Goal: Information Seeking & Learning: Learn about a topic

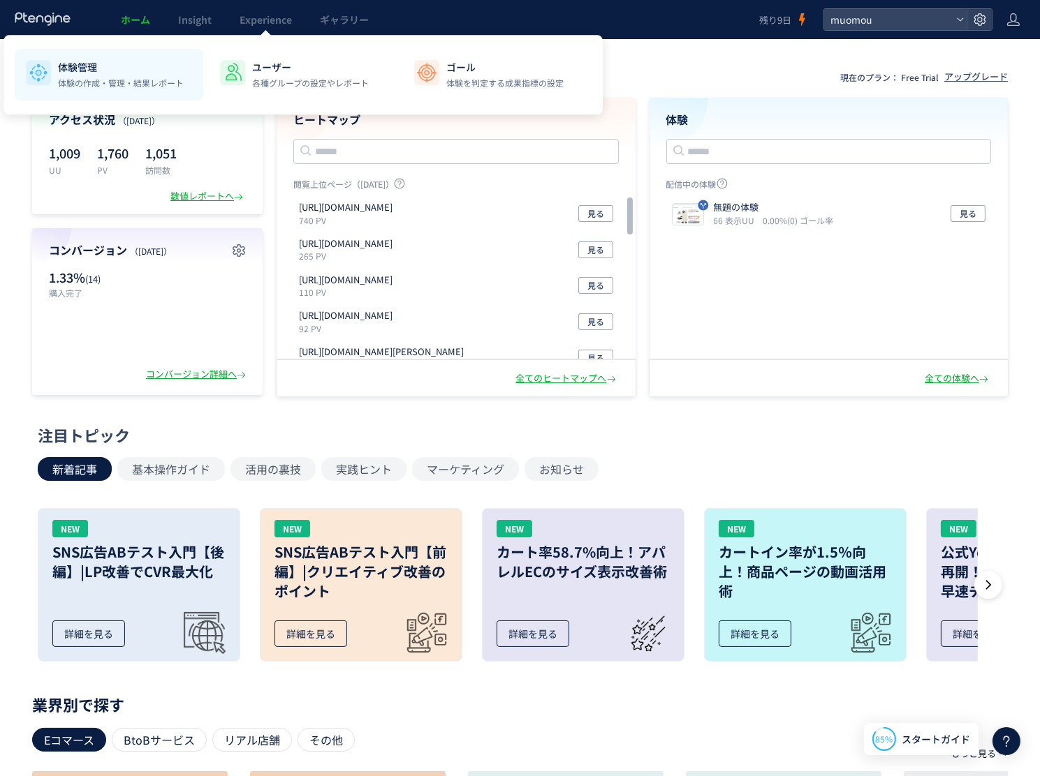
click at [170, 73] on p "体験管理" at bounding box center [121, 67] width 126 height 14
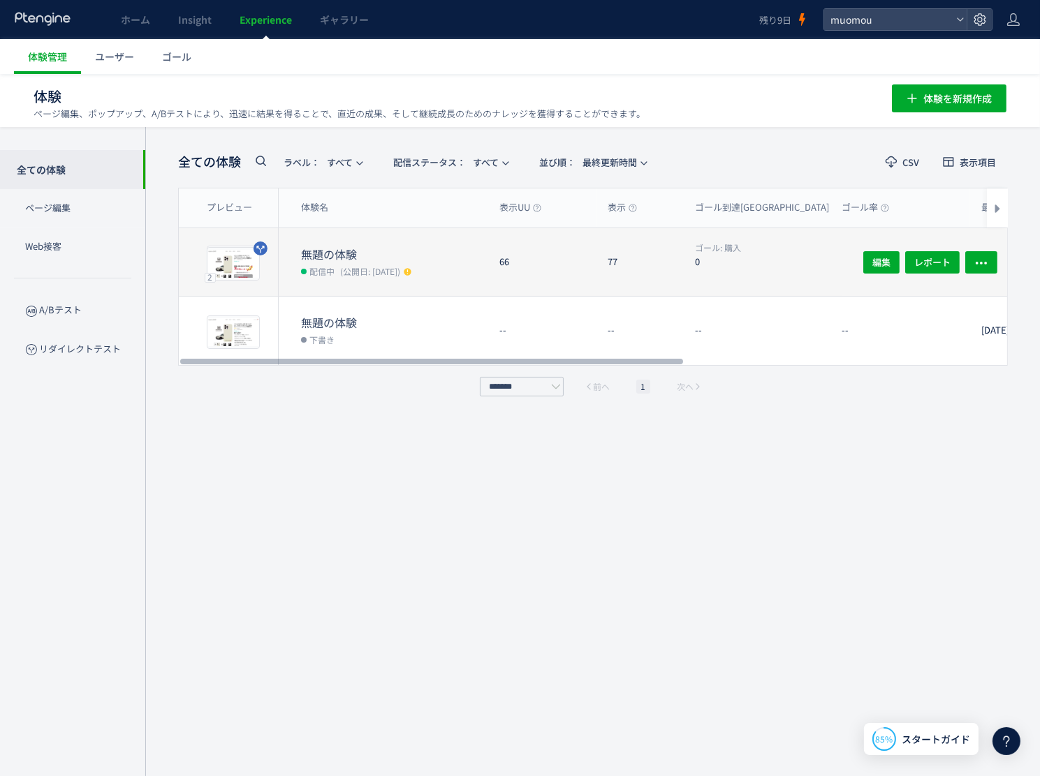
click at [392, 262] on dd "配信中 (公開日: 2025/08/12)" at bounding box center [394, 271] width 187 height 18
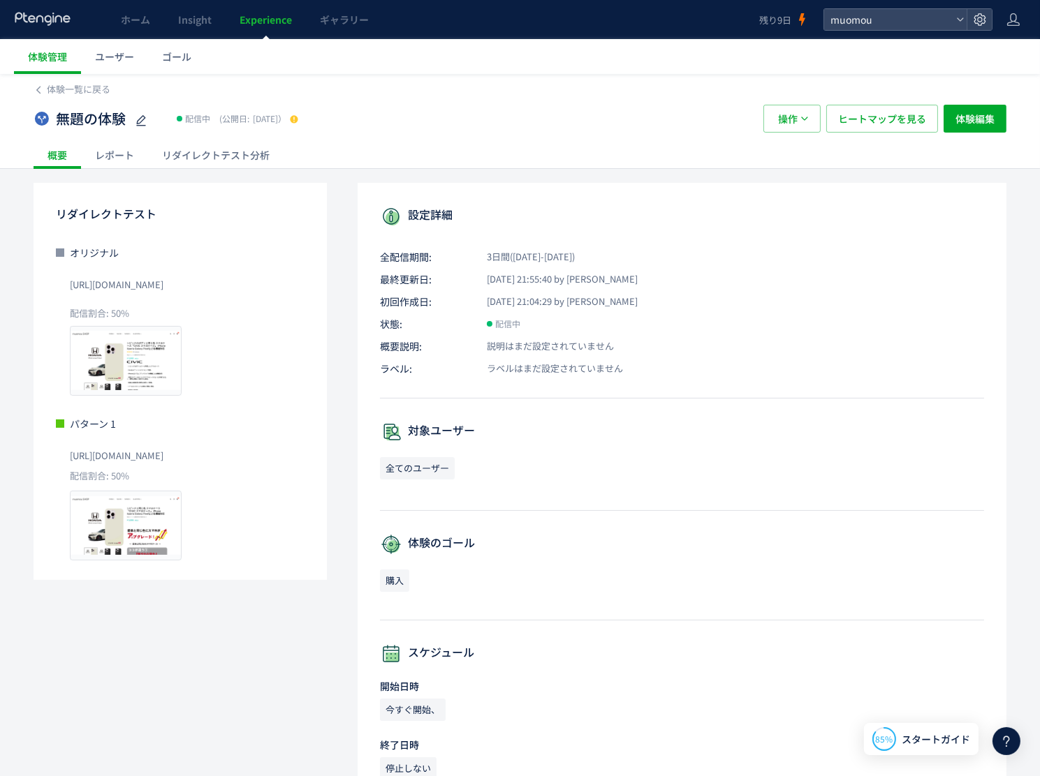
click at [223, 152] on div "リダイレクトテスト分析" at bounding box center [215, 155] width 135 height 28
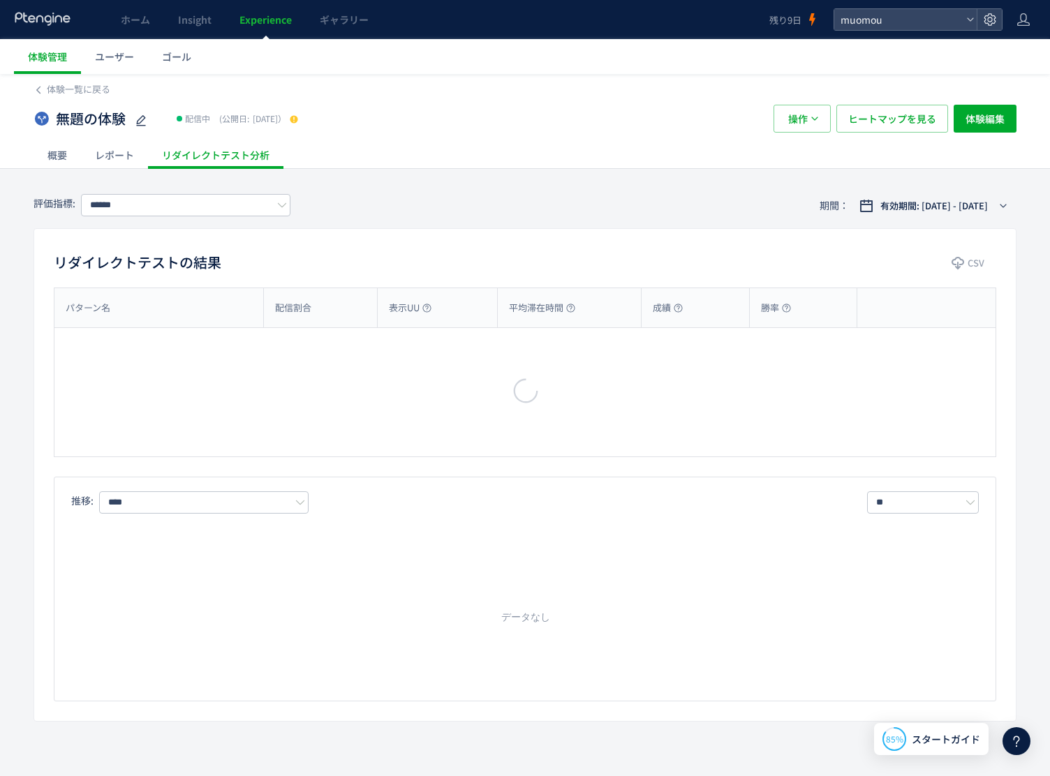
type input "**"
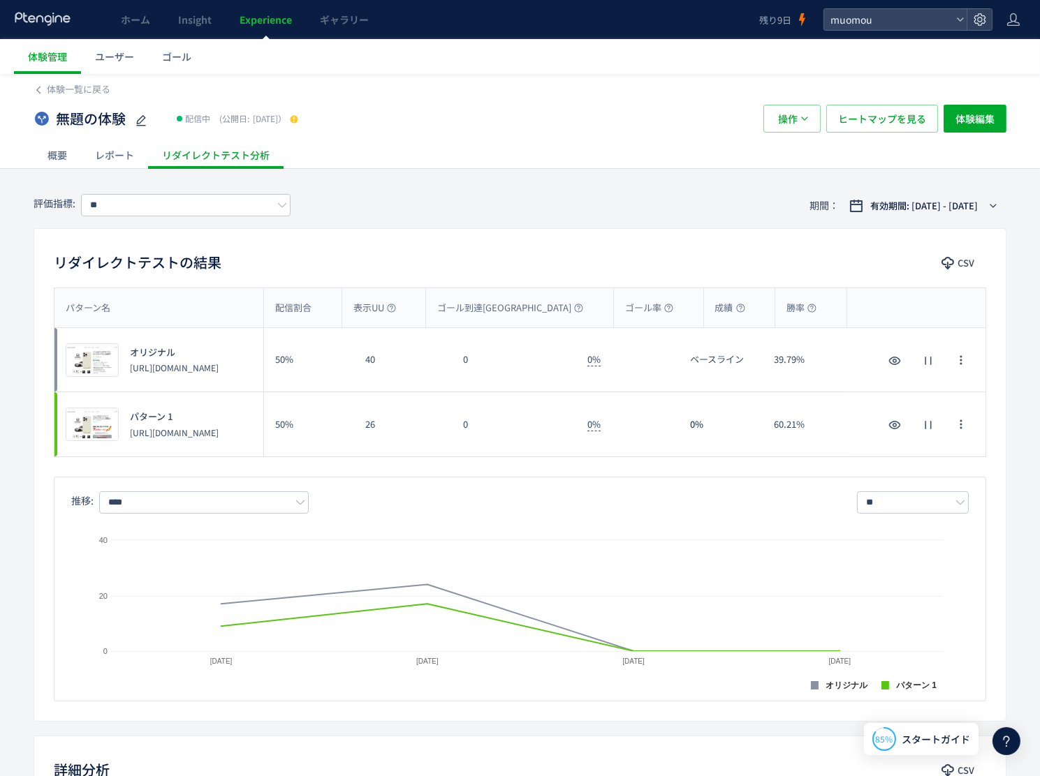
click at [106, 152] on div "レポート" at bounding box center [114, 155] width 67 height 28
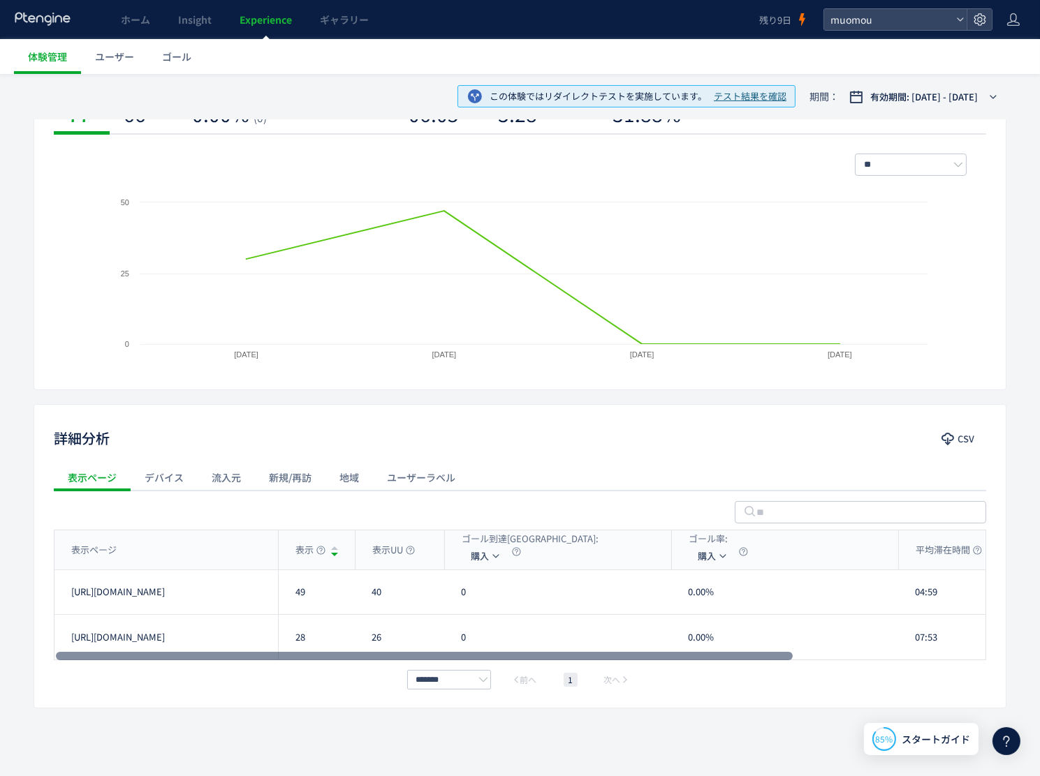
drag, startPoint x: 540, startPoint y: 653, endPoint x: 423, endPoint y: 651, distance: 116.6
click at [429, 656] on div at bounding box center [424, 656] width 737 height 8
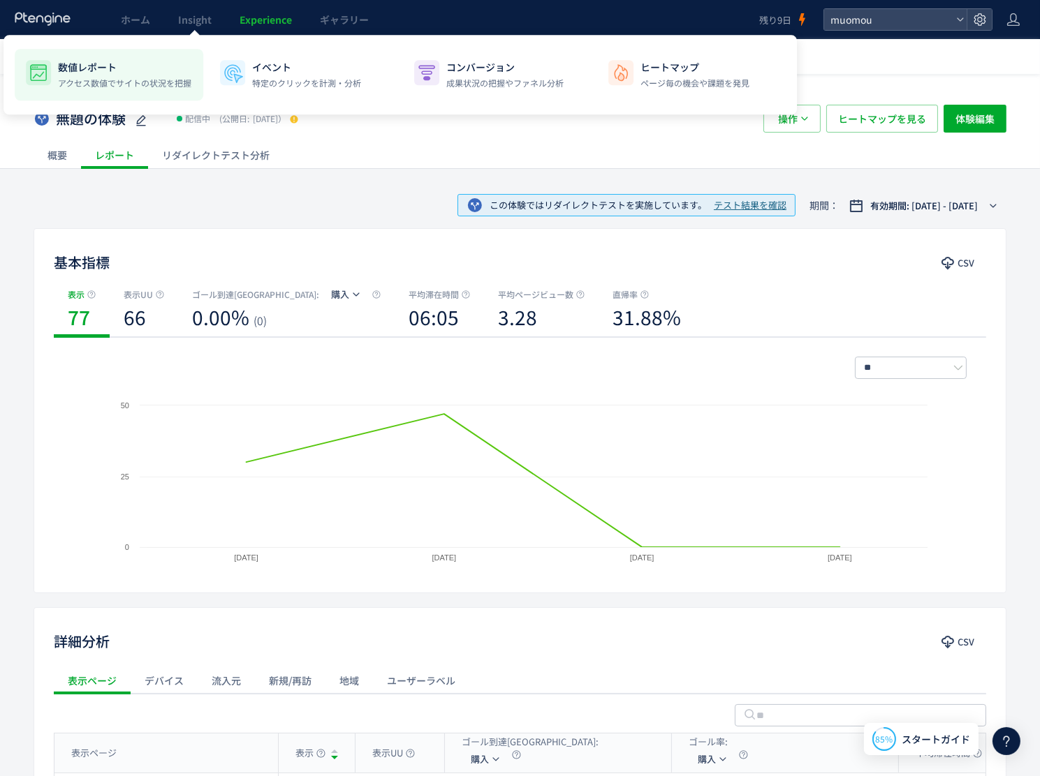
click at [113, 66] on p "数値レポート" at bounding box center [124, 67] width 133 height 14
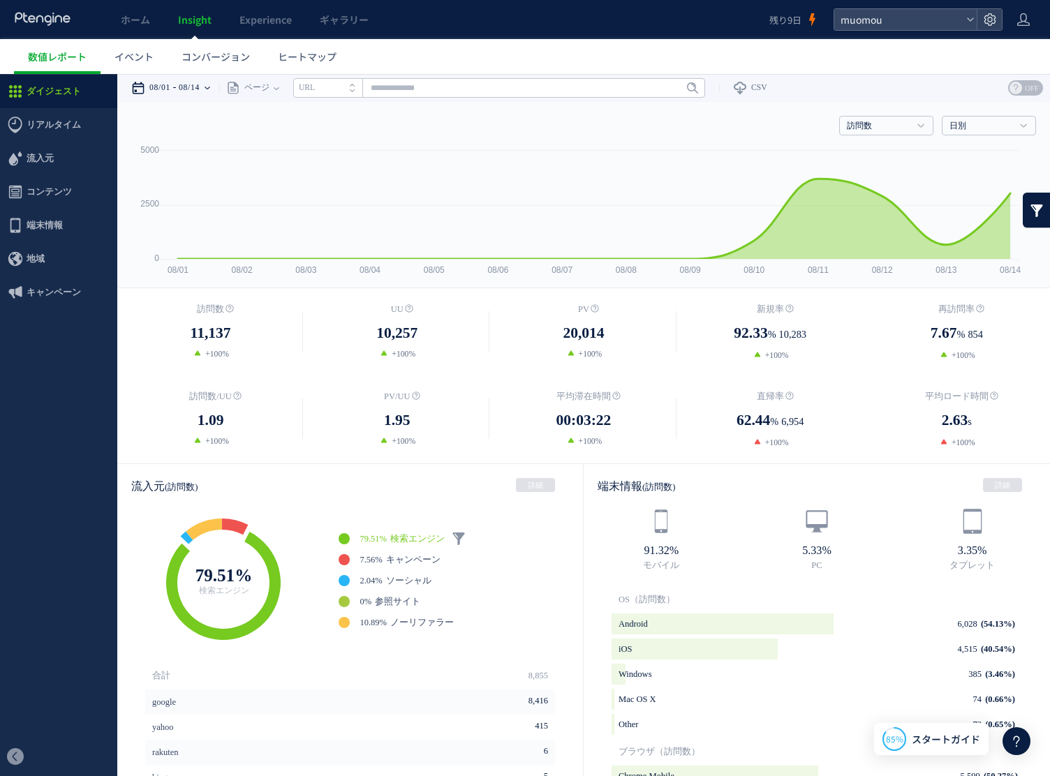
click at [200, 85] on time "08/14" at bounding box center [189, 88] width 21 height 28
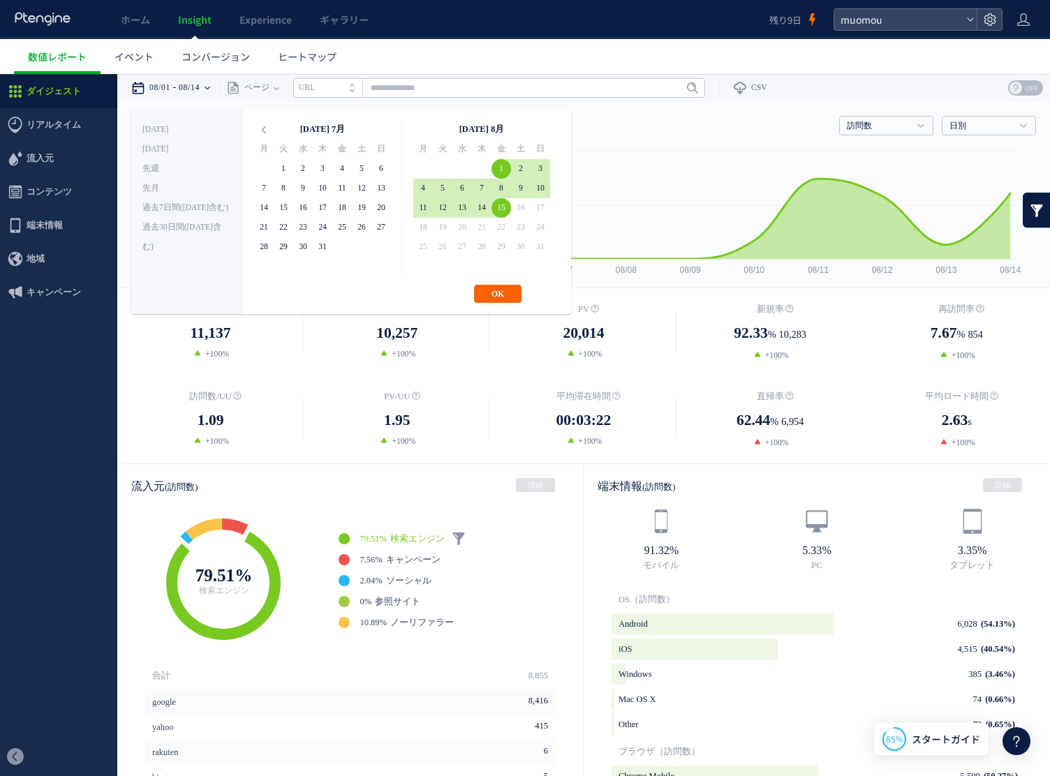
click at [508, 289] on button "OK" at bounding box center [497, 294] width 47 height 18
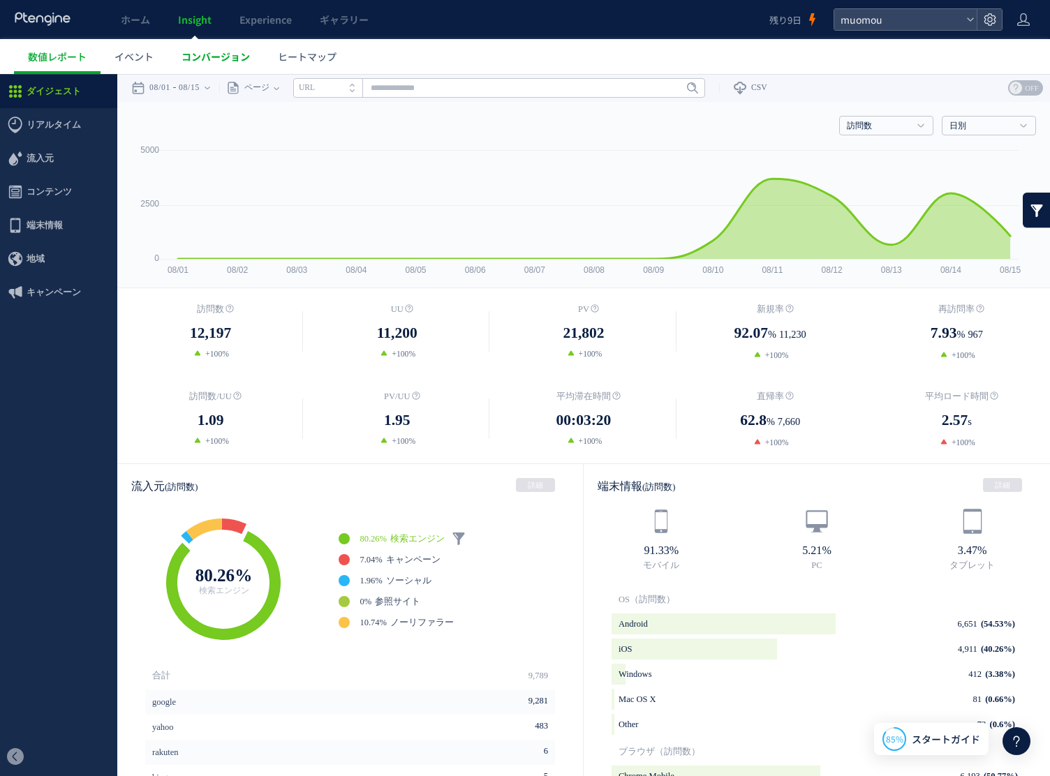
click at [225, 50] on span "コンバージョン" at bounding box center [216, 57] width 68 height 14
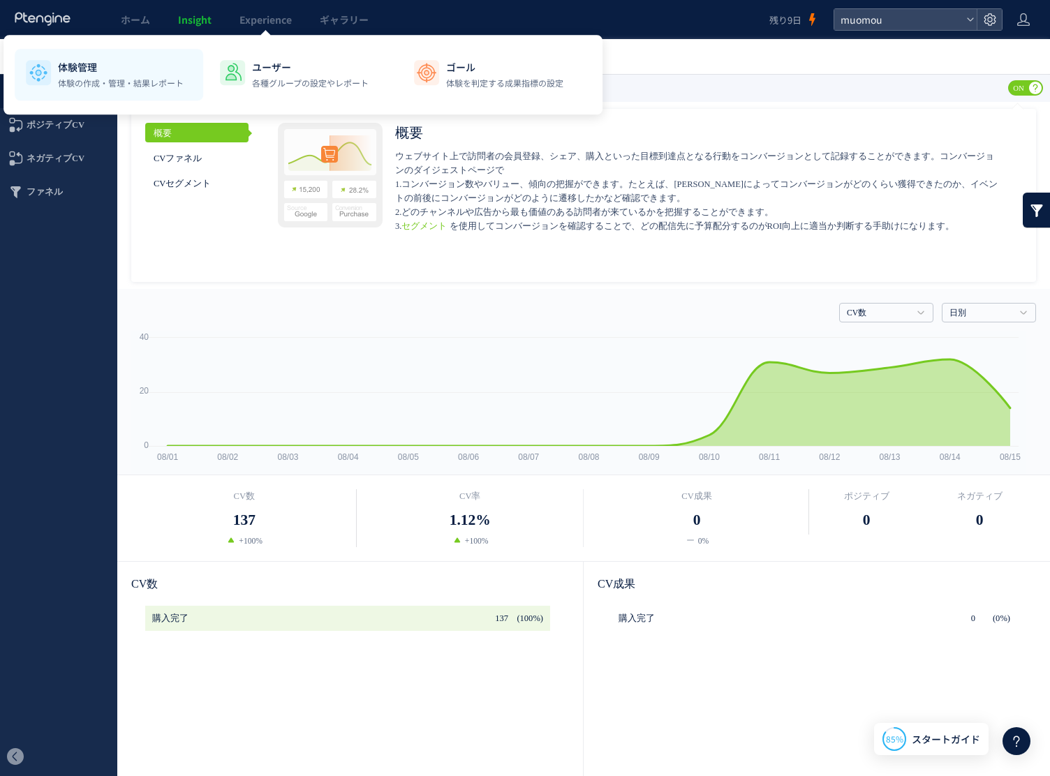
click at [104, 75] on div "体験管理 体験の作成・管理・結果レポート" at bounding box center [121, 74] width 126 height 29
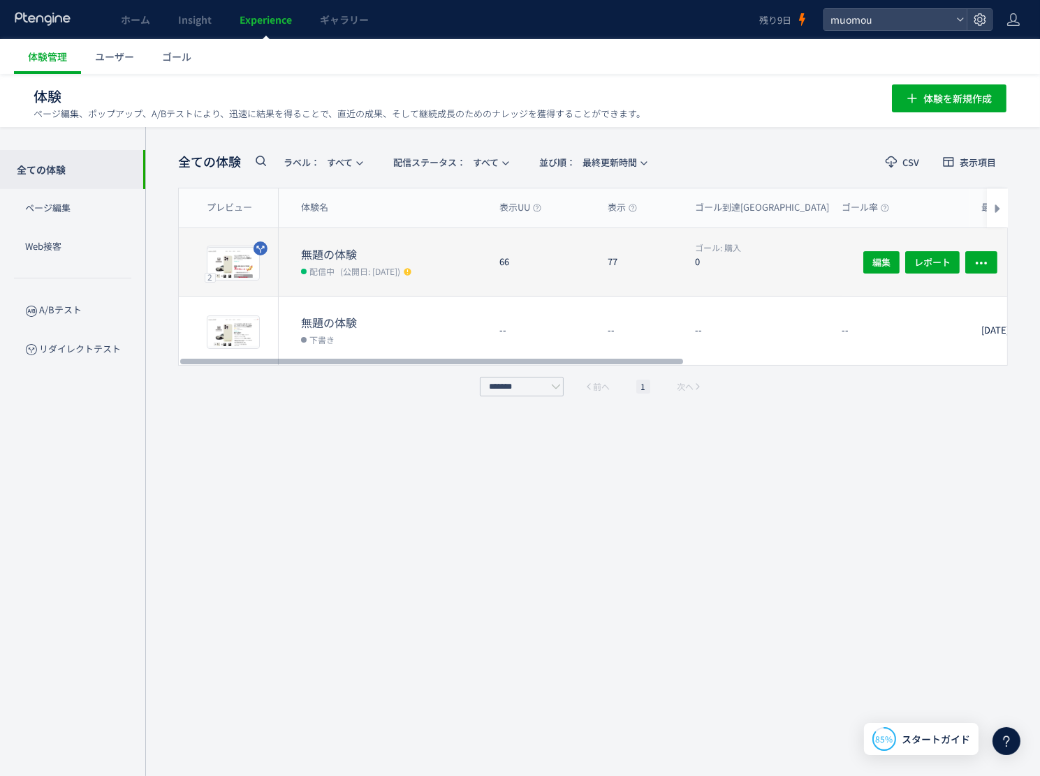
click at [388, 253] on dt "無題の体験" at bounding box center [394, 254] width 187 height 16
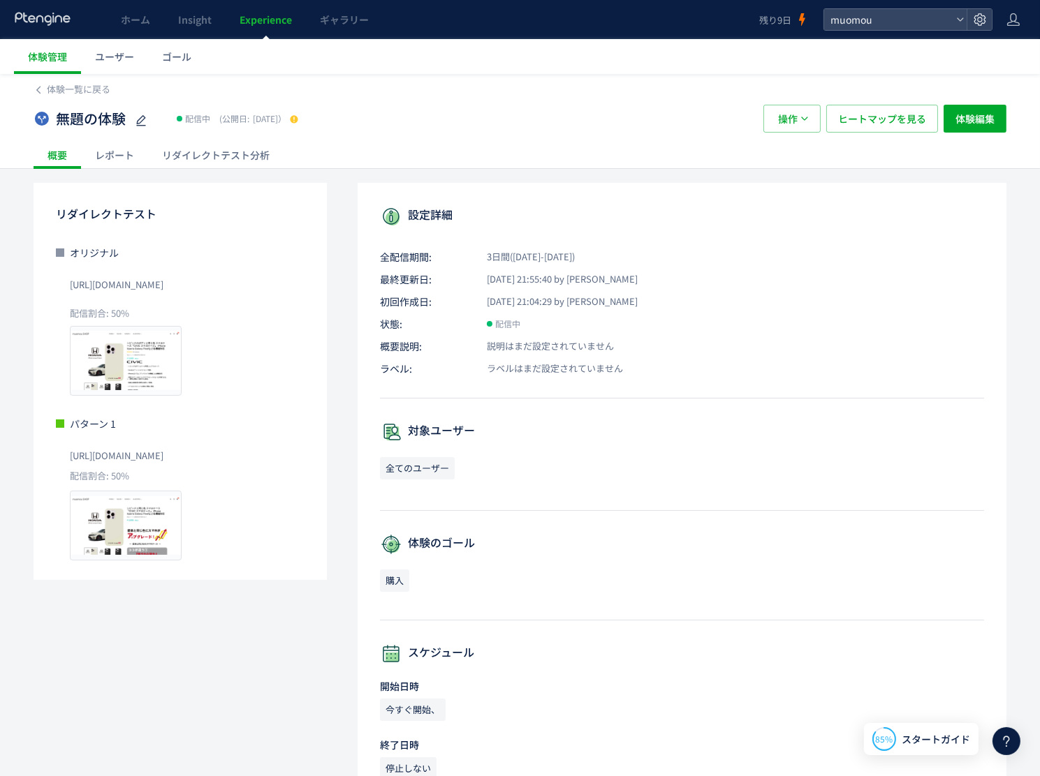
click at [205, 147] on div "リダイレクトテスト分析" at bounding box center [215, 155] width 135 height 28
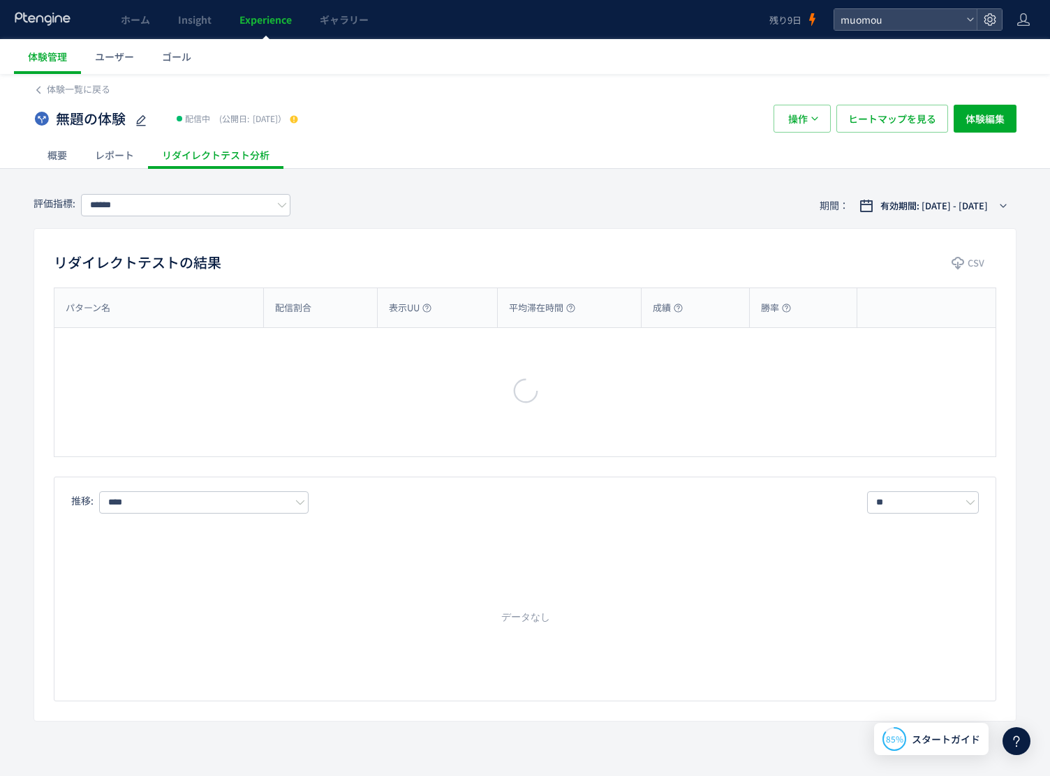
type input "**"
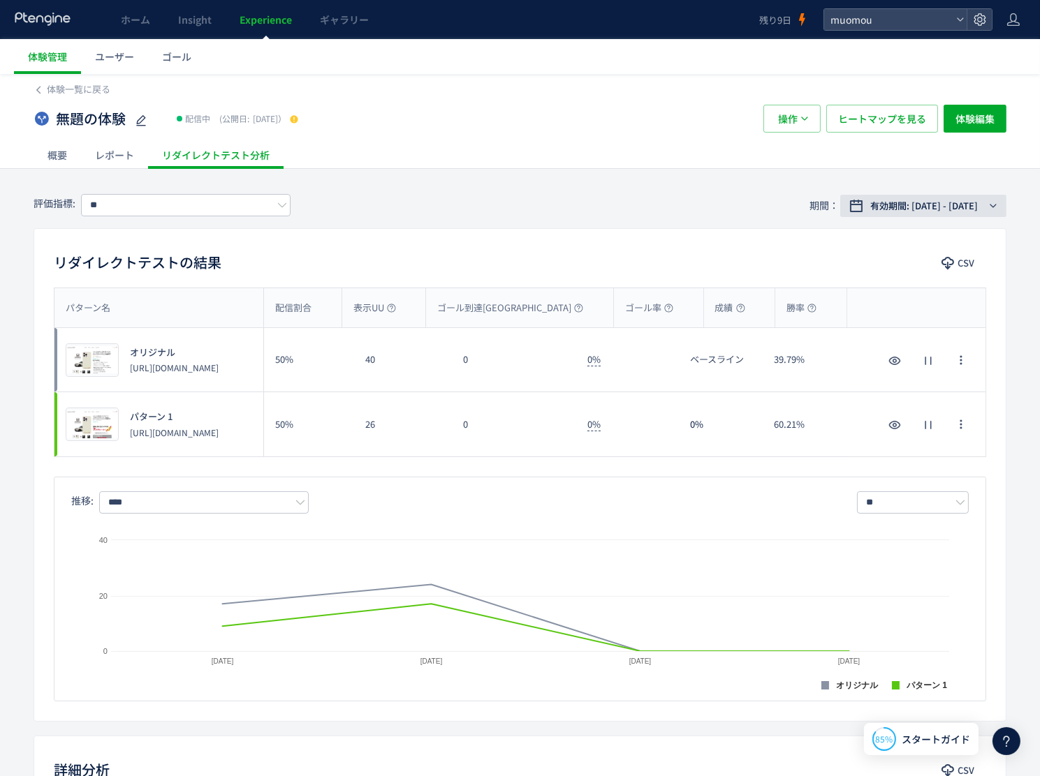
click at [975, 207] on span "有効期間: 2025/08/12 - 今日" at bounding box center [924, 206] width 108 height 14
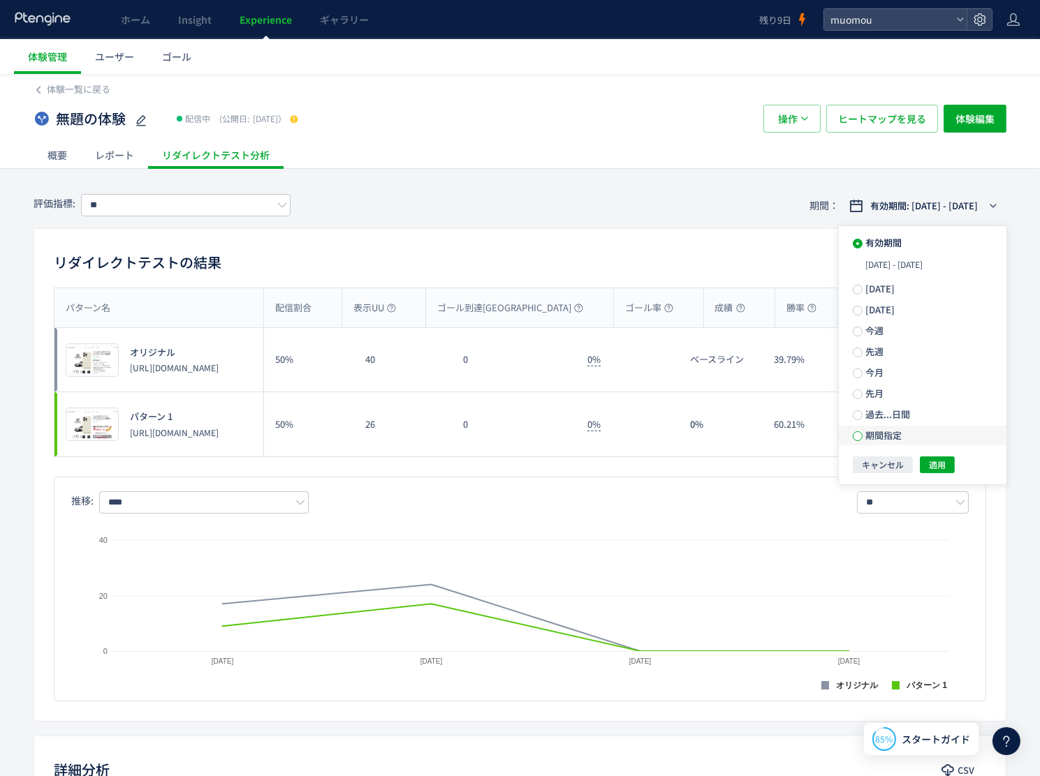
click at [860, 436] on span at bounding box center [857, 436] width 10 height 10
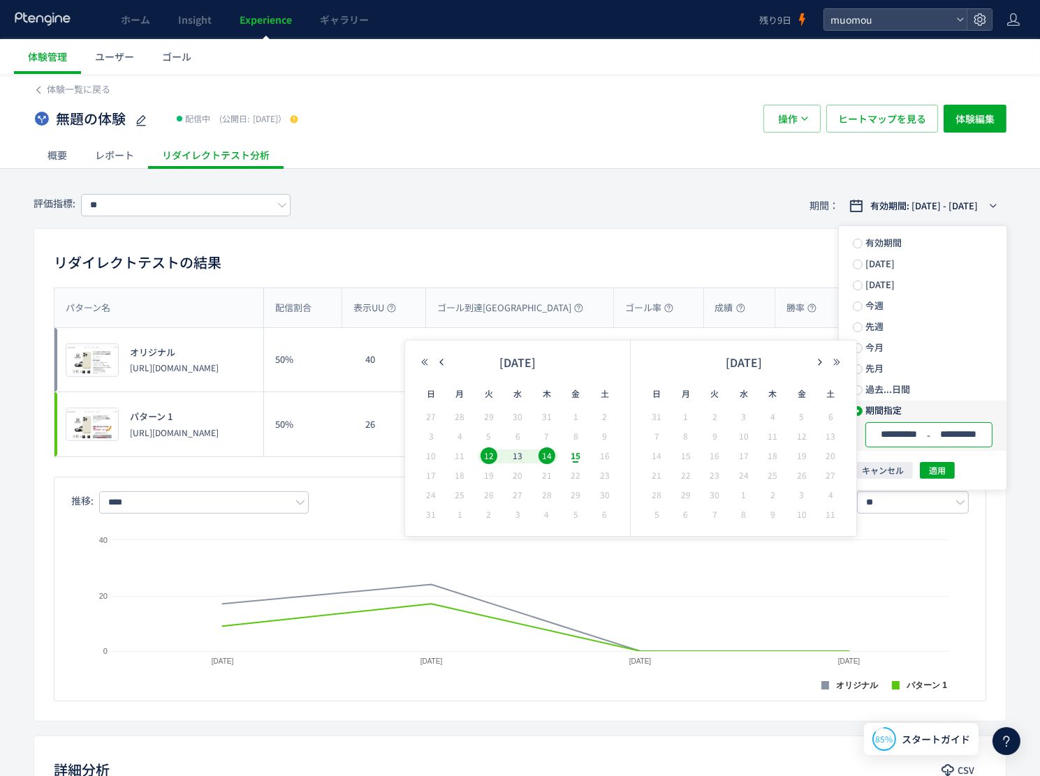
click at [970, 439] on input "**********" at bounding box center [958, 434] width 52 height 10
click at [494, 452] on span "12" at bounding box center [488, 456] width 17 height 17
click at [581, 457] on span "15" at bounding box center [575, 456] width 17 height 17
type input "**********"
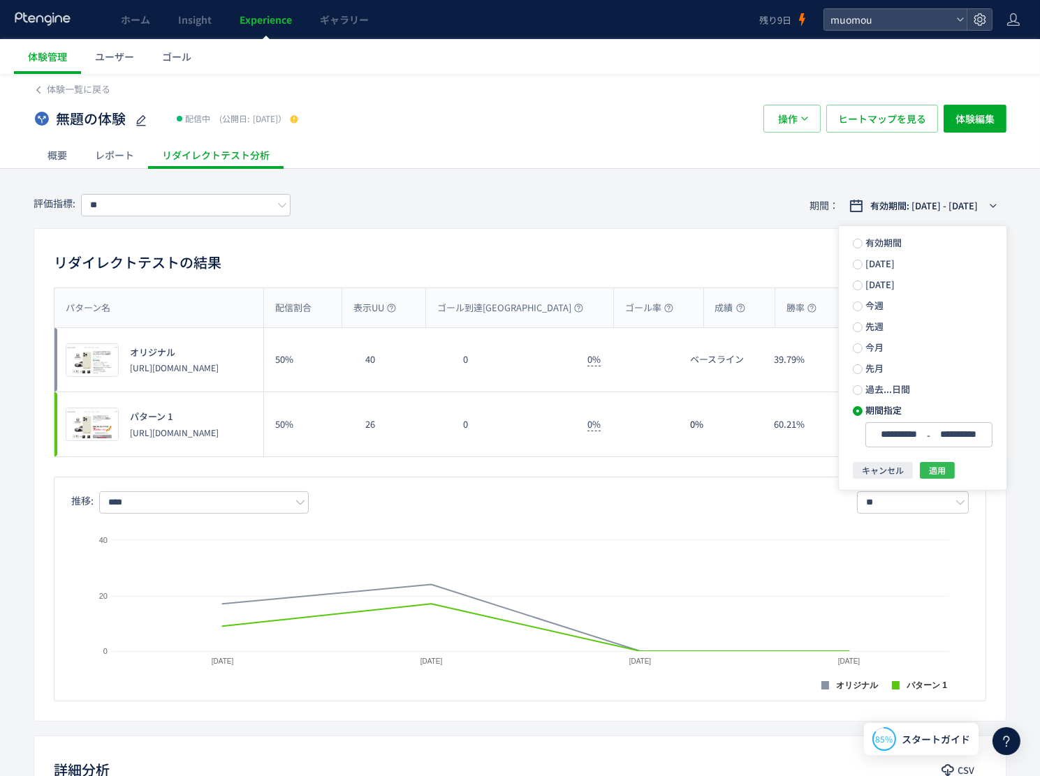
click at [925, 473] on button "適用" at bounding box center [936, 470] width 35 height 17
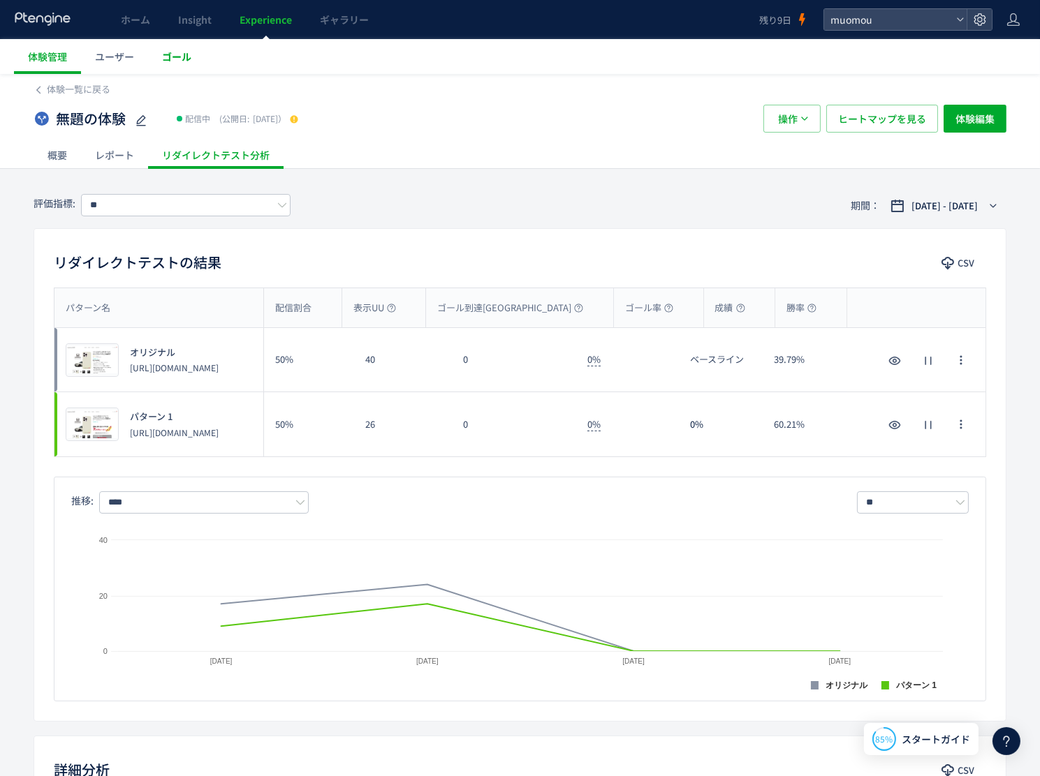
click at [175, 62] on span "ゴール" at bounding box center [176, 57] width 29 height 14
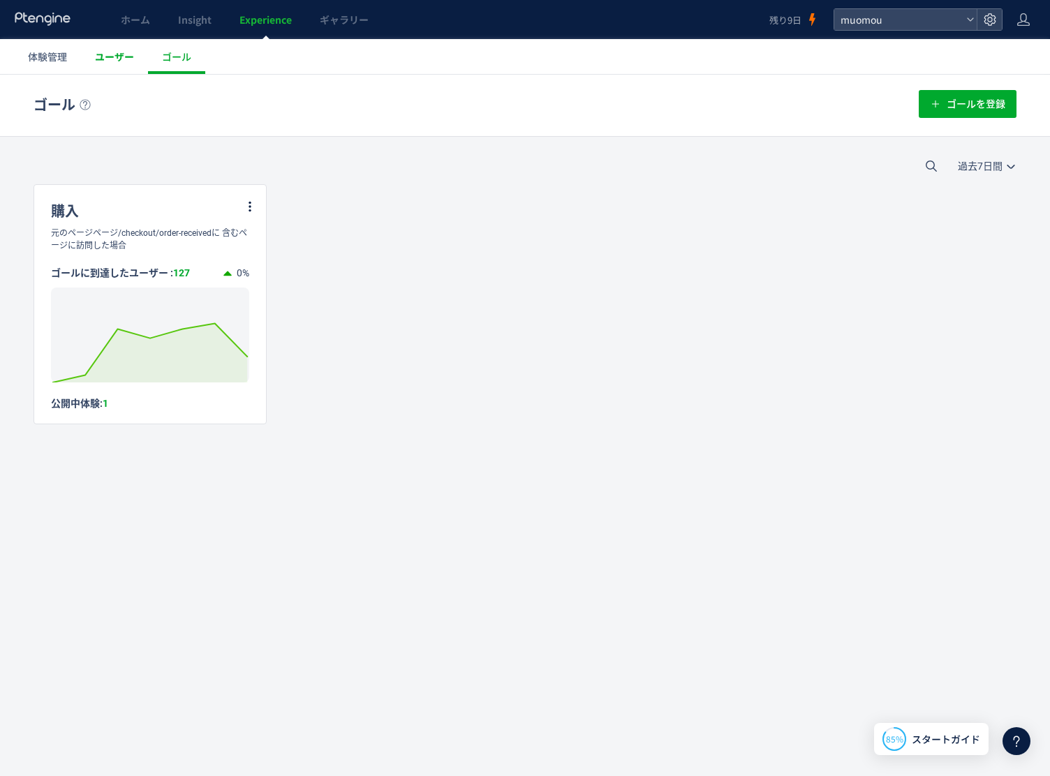
click at [106, 64] on link "ユーザー" at bounding box center [114, 56] width 67 height 35
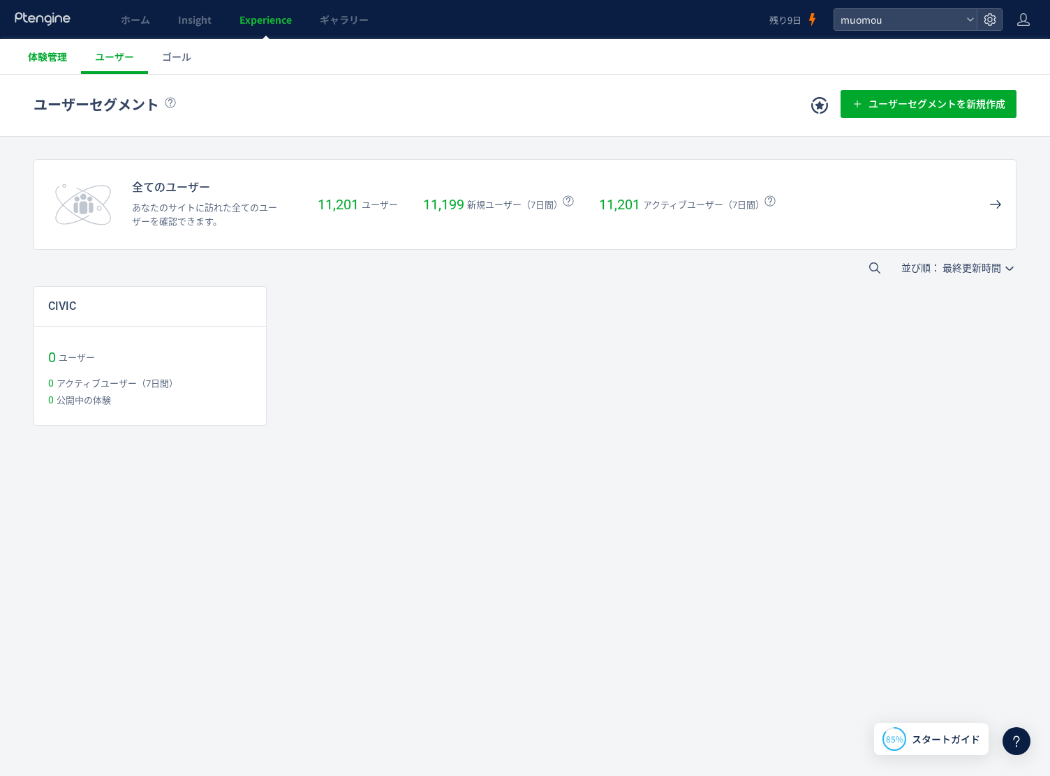
click at [50, 66] on link "体験管理" at bounding box center [47, 56] width 67 height 35
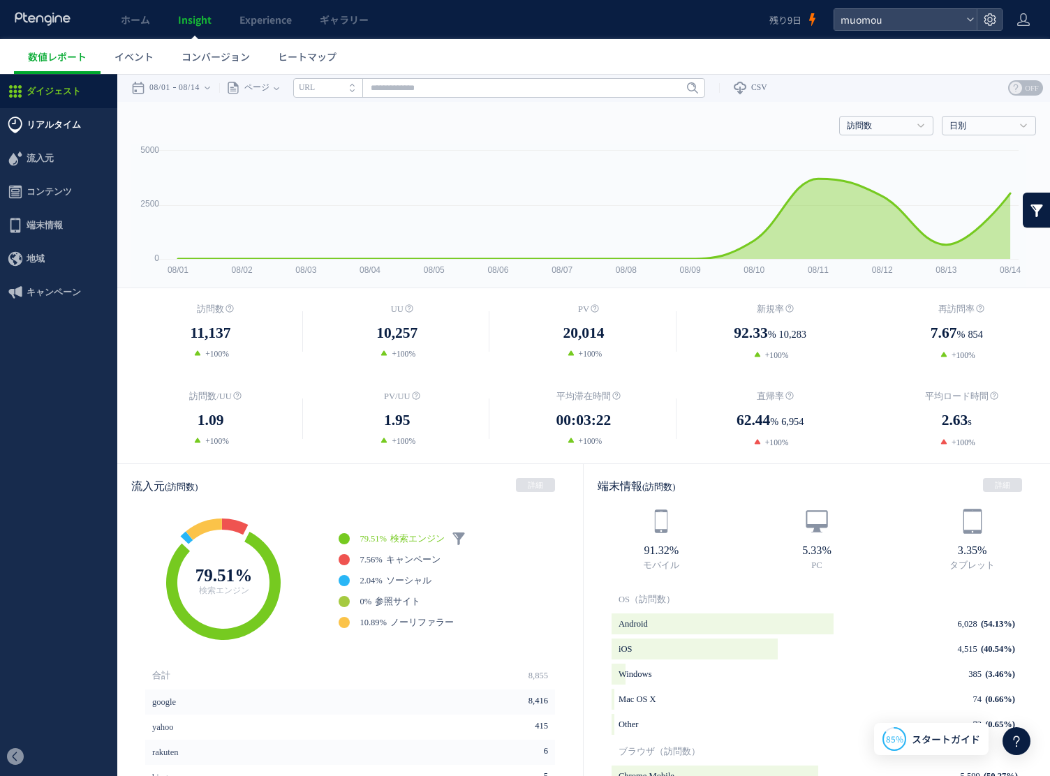
click at [61, 119] on span "リアルタイム" at bounding box center [54, 125] width 54 height 34
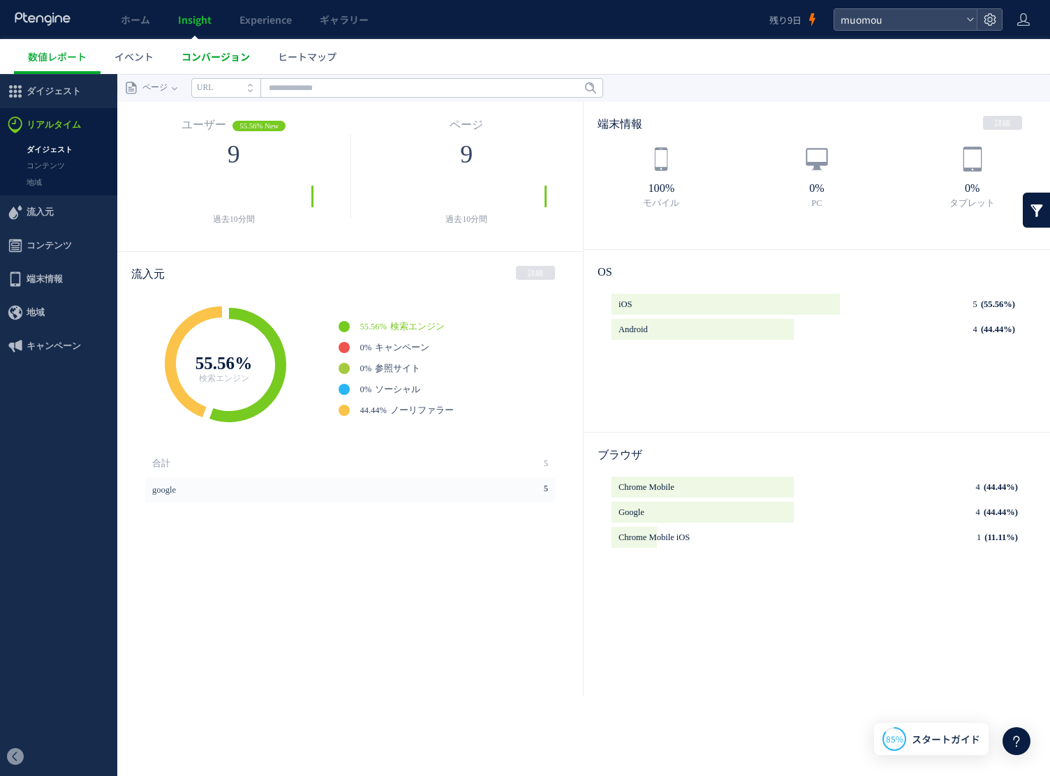
click at [222, 58] on span "コンバージョン" at bounding box center [216, 57] width 68 height 14
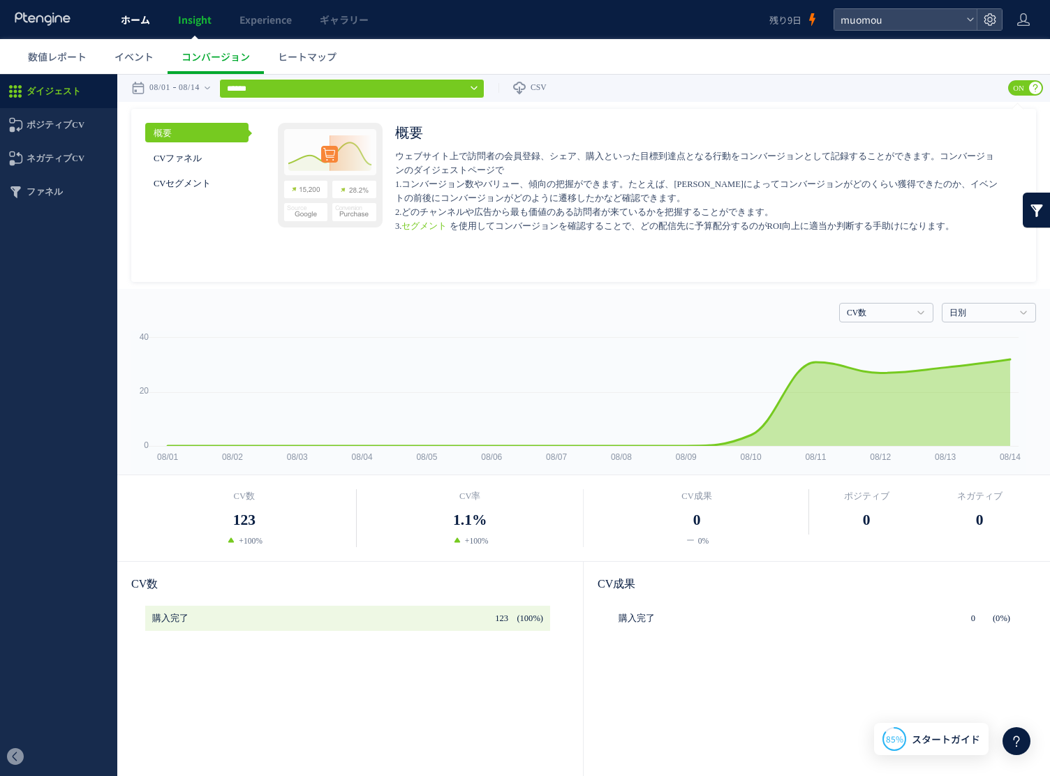
click at [138, 15] on span "ホーム" at bounding box center [135, 20] width 29 height 14
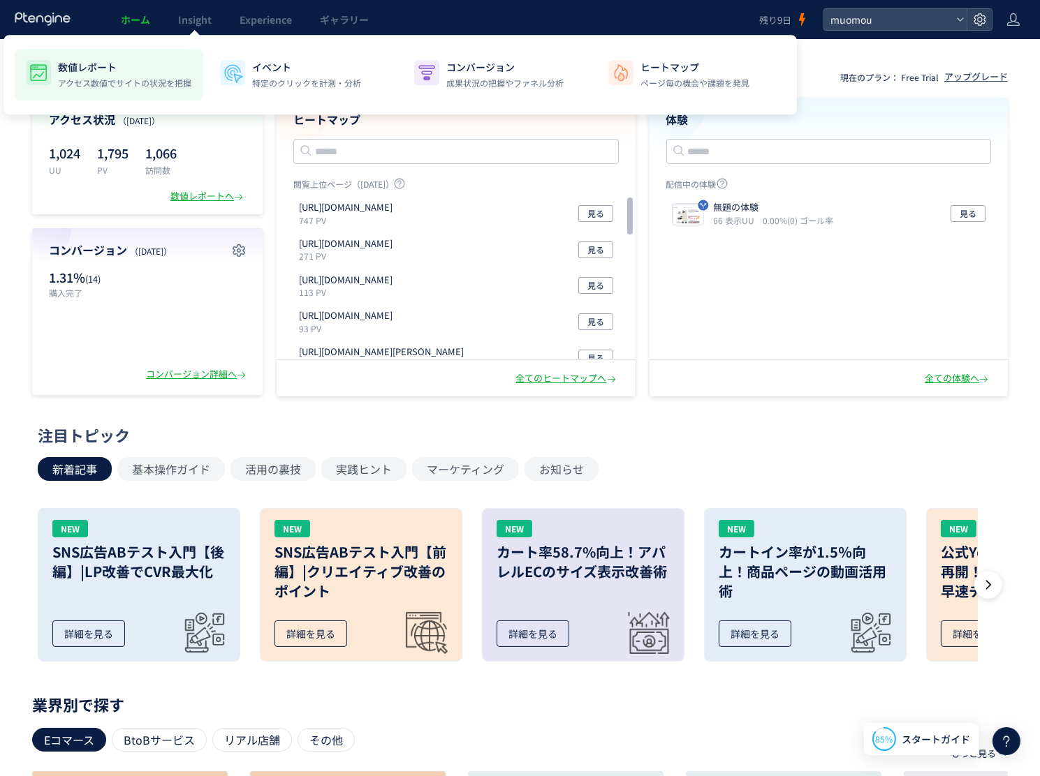
click at [118, 75] on div "数値レポート アクセス数値でサイトの状況を把握" at bounding box center [124, 74] width 133 height 29
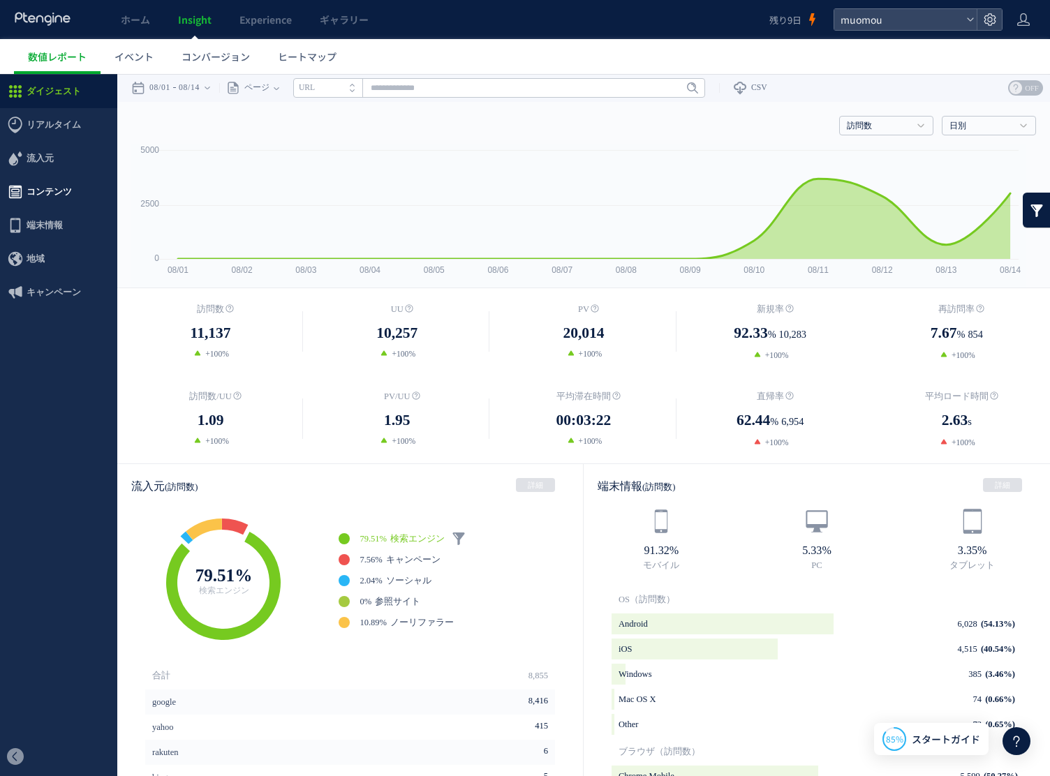
click at [67, 184] on span "コンテンツ" at bounding box center [49, 192] width 45 height 34
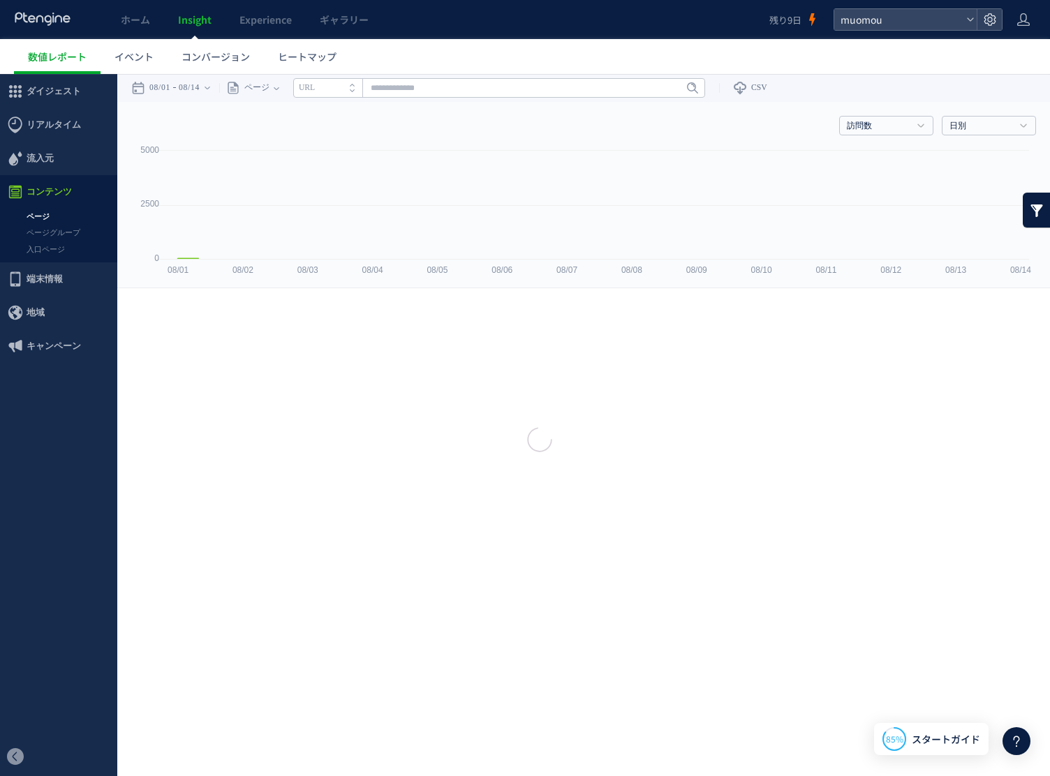
click at [56, 217] on div at bounding box center [525, 388] width 1050 height 776
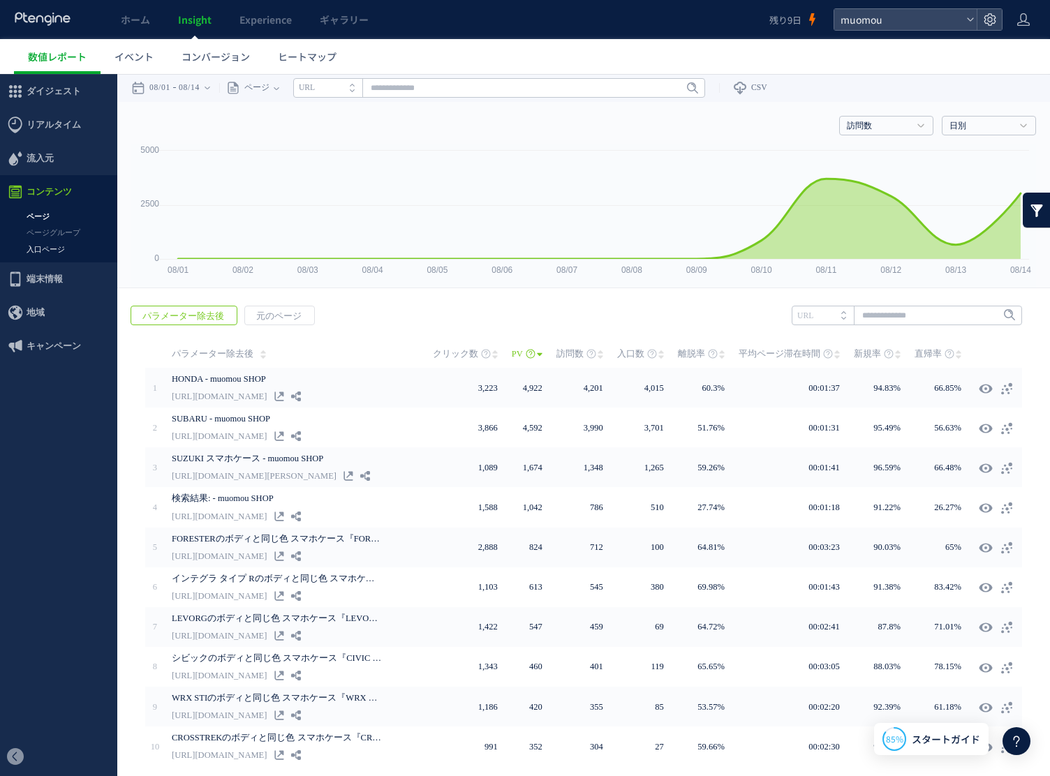
click at [43, 250] on link "入口ページ" at bounding box center [58, 250] width 117 height 16
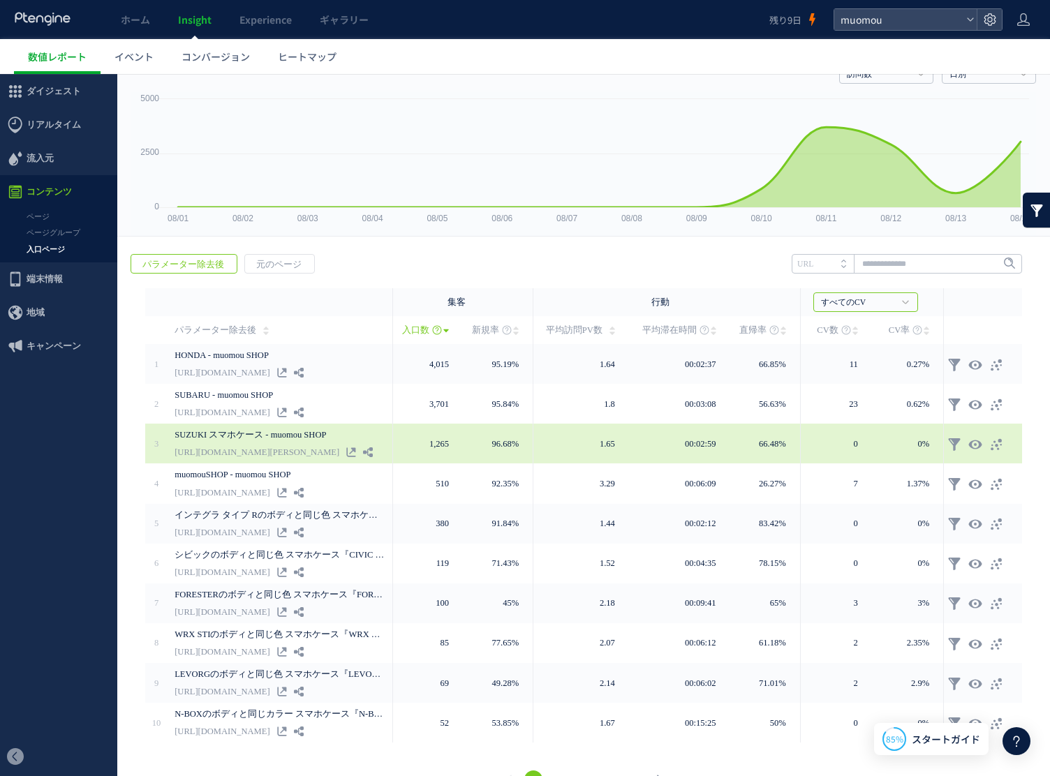
scroll to position [70, 0]
